Goal: Task Accomplishment & Management: Use online tool/utility

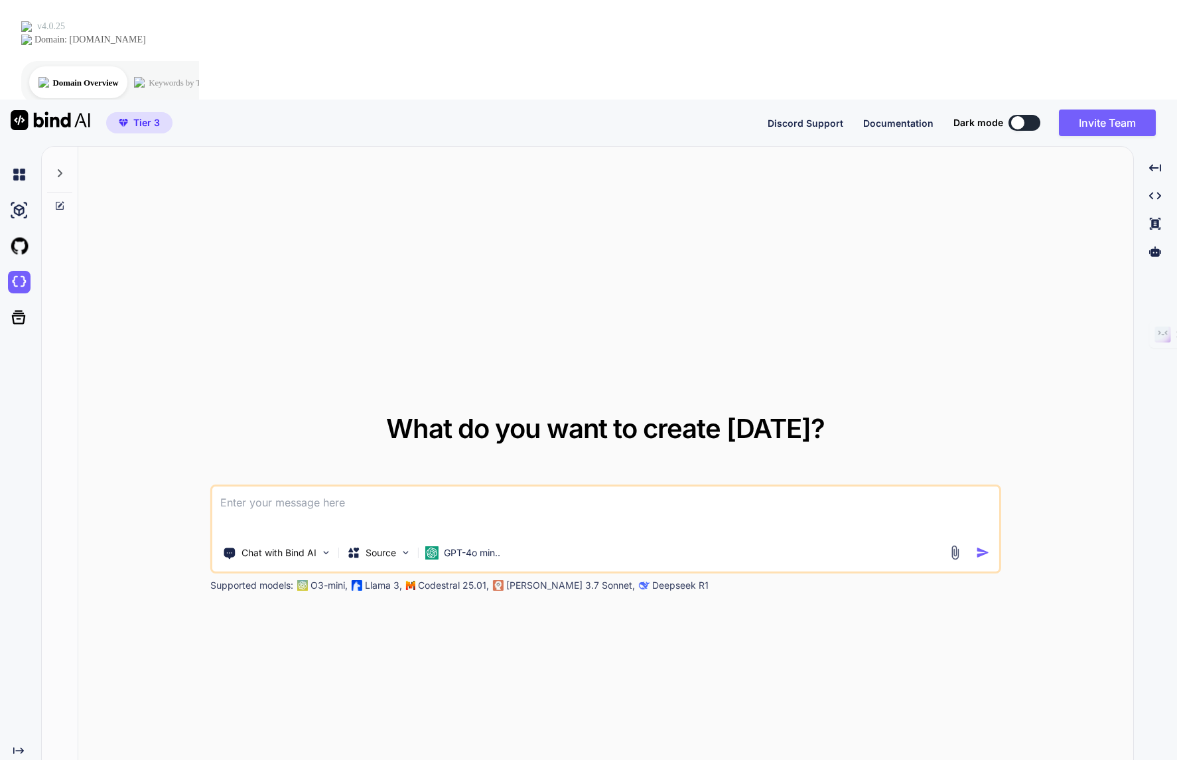
click at [53, 110] on img at bounding box center [51, 120] width 80 height 20
click at [21, 110] on img at bounding box center [51, 120] width 80 height 20
click at [17, 163] on img at bounding box center [19, 174] width 23 height 23
click at [23, 759] on rect at bounding box center [23, 771] width 1 height 1
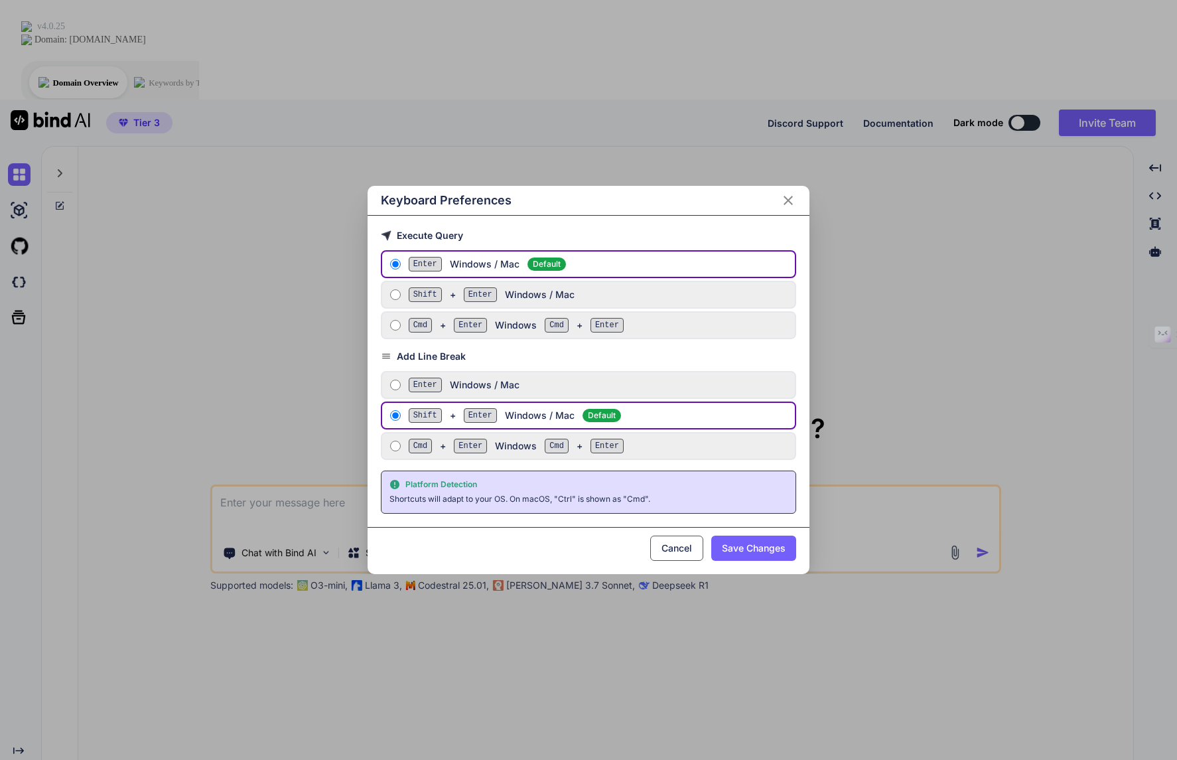
click at [678, 547] on button "Cancel" at bounding box center [676, 547] width 53 height 25
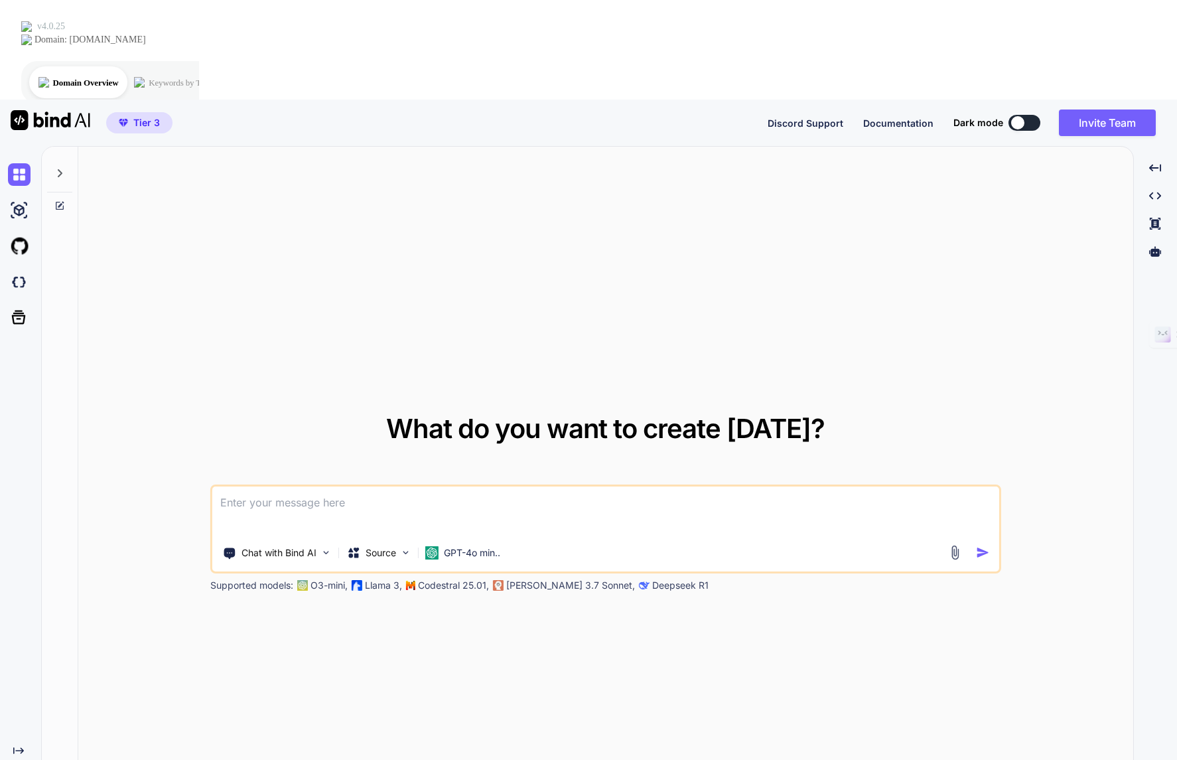
click at [64, 110] on img at bounding box center [51, 120] width 80 height 20
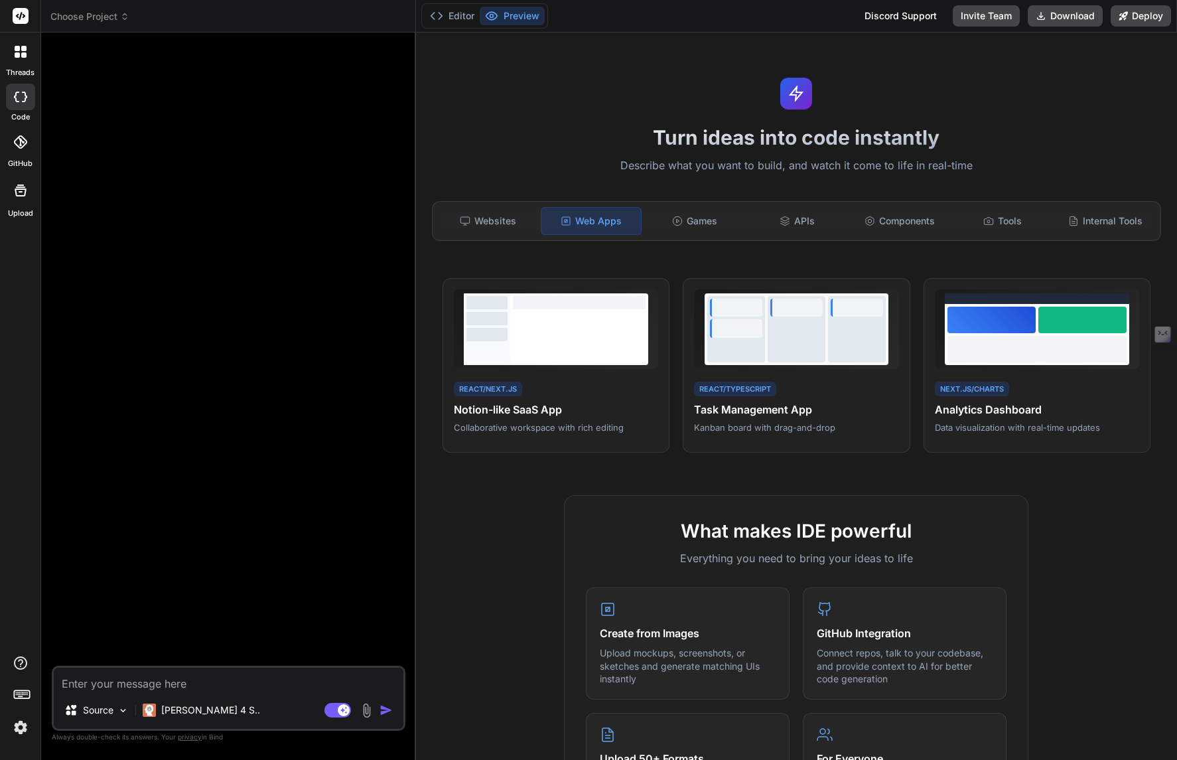
click at [18, 15] on icon at bounding box center [21, 16] width 10 height 8
click at [28, 15] on rect at bounding box center [21, 16] width 16 height 16
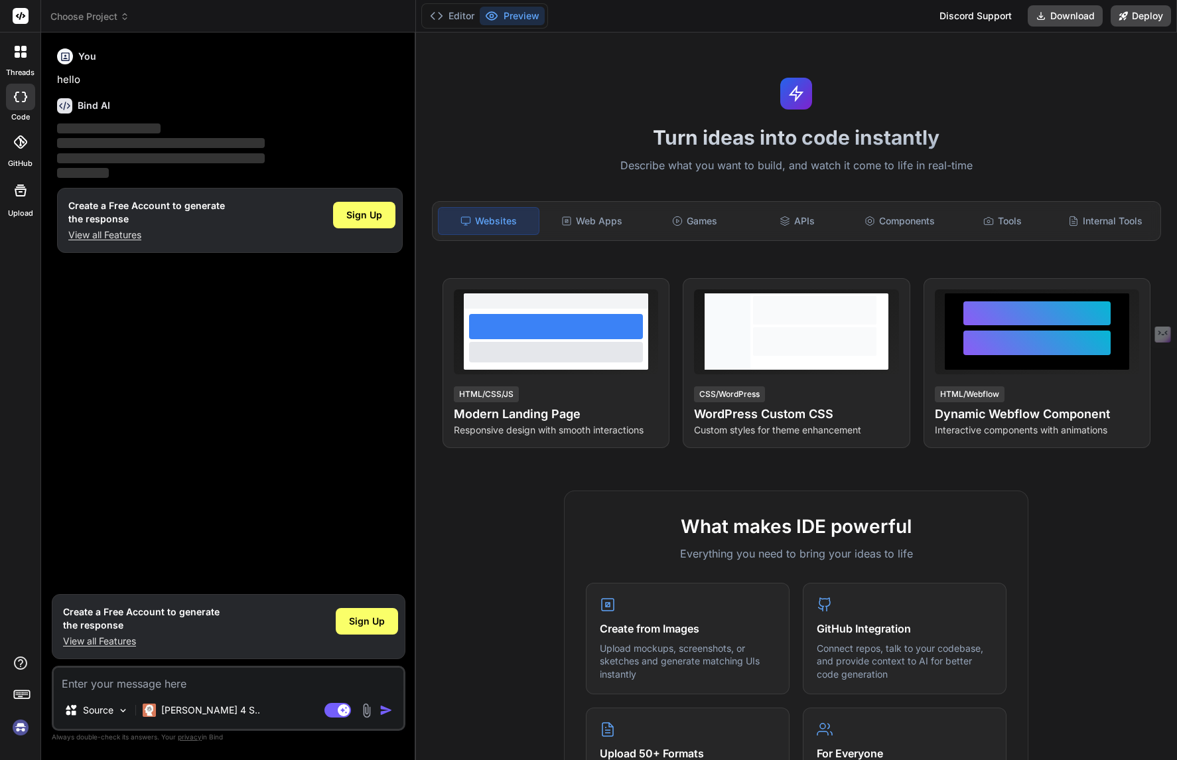
type textarea "x"
